Goal: Transaction & Acquisition: Purchase product/service

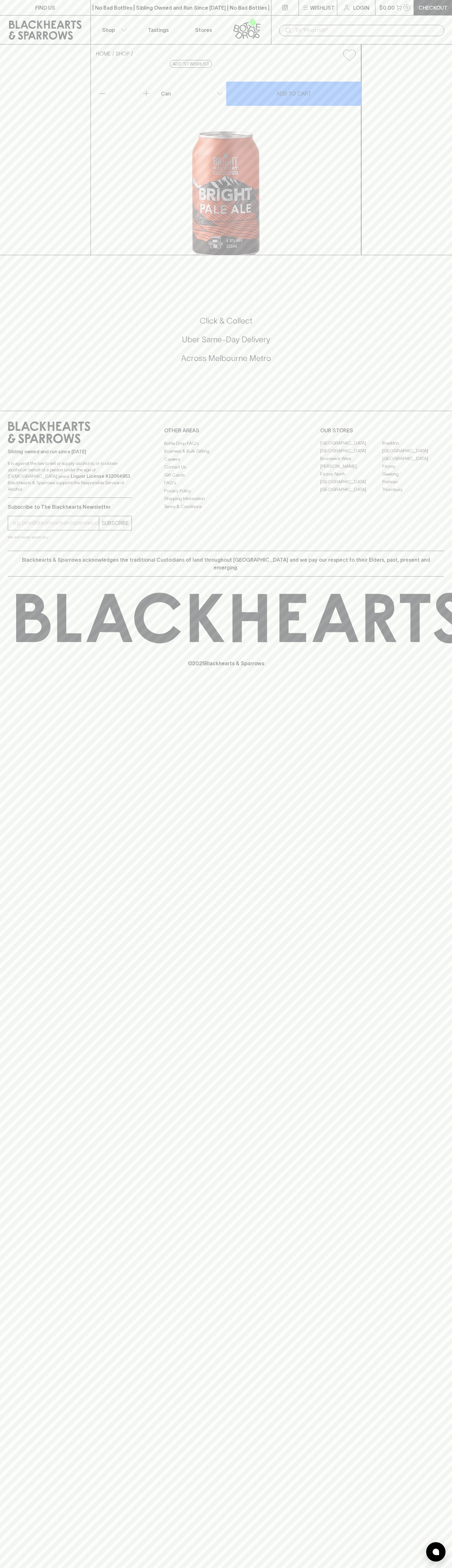
click at [450, 9] on link "Checkout" at bounding box center [433, 7] width 38 height 15
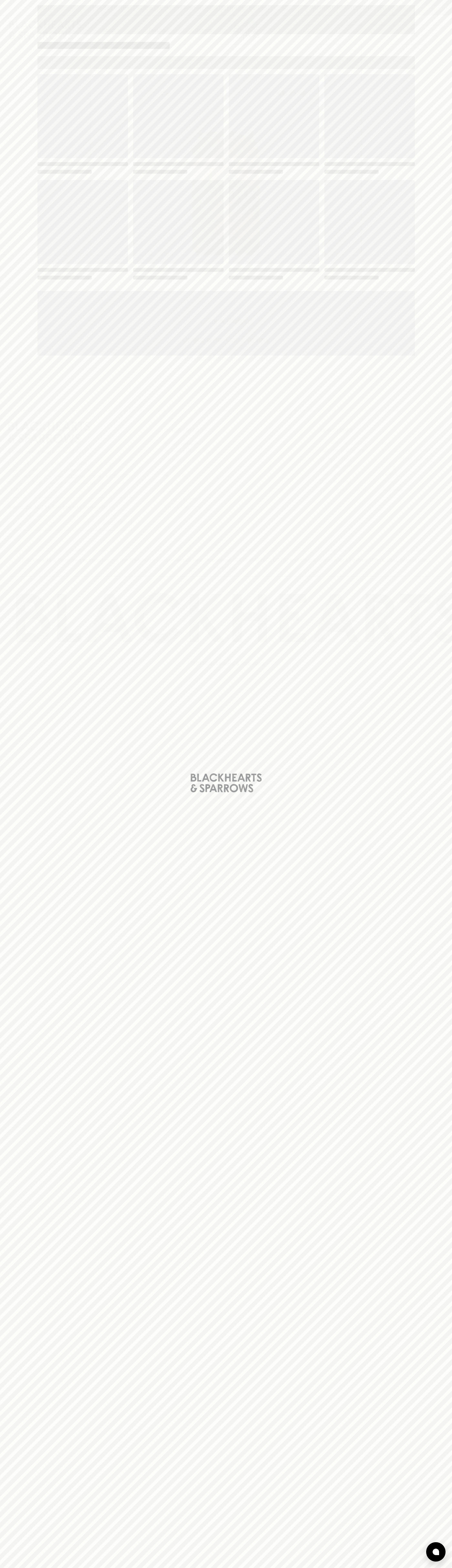
click at [451, 51] on html "FIND US | No Bad Bottles | Sibling Owned and Run Since [DATE] | No Bad Bottles …" at bounding box center [226, 784] width 452 height 1568
click at [54, 1567] on html "FIND US | No Bad Bottles | Sibling Owned and Run Since [DATE] | No Bad Bottles …" at bounding box center [226, 784] width 452 height 1568
click at [16, 1401] on div "Loading" at bounding box center [226, 784] width 452 height 1568
